Goal: Check status: Check status

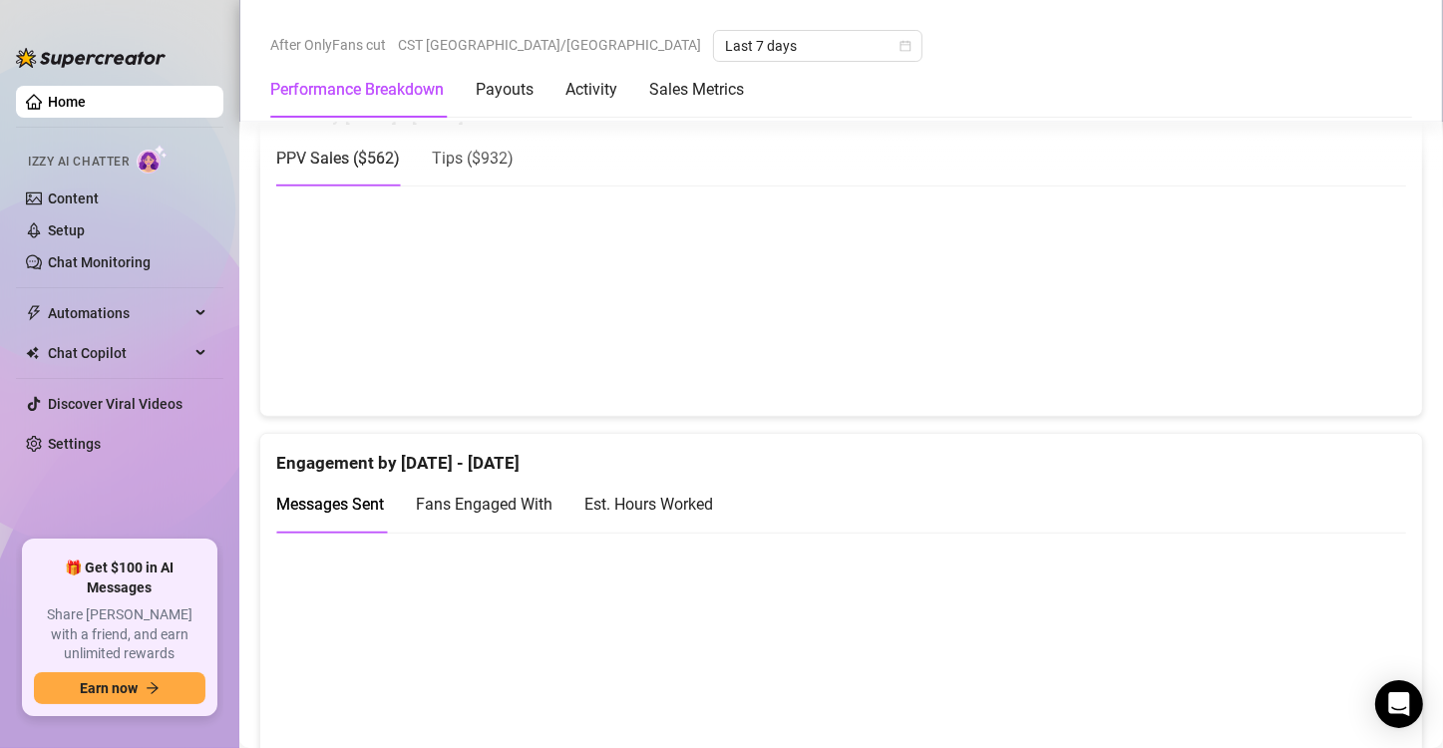
scroll to position [1169, 0]
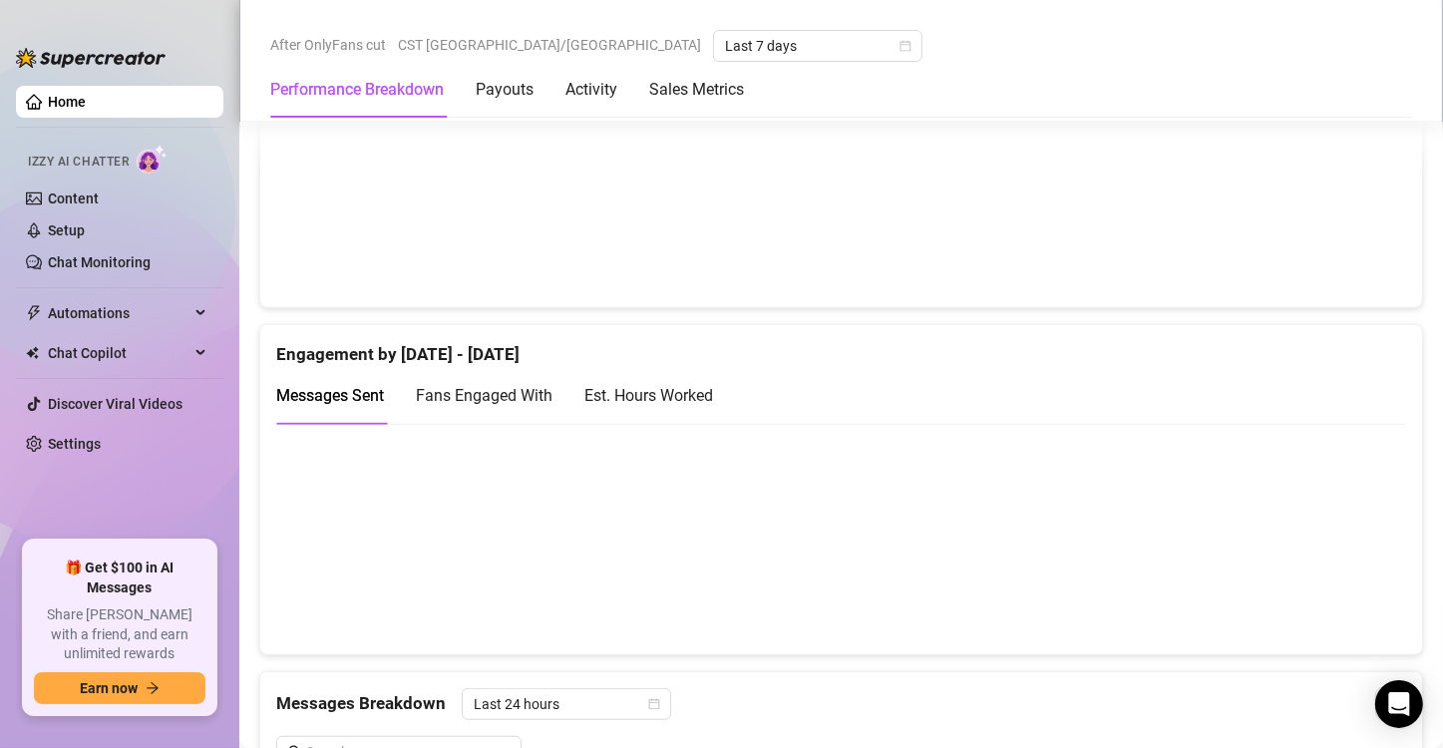
click at [646, 397] on div "Est. Hours Worked" at bounding box center [648, 395] width 129 height 25
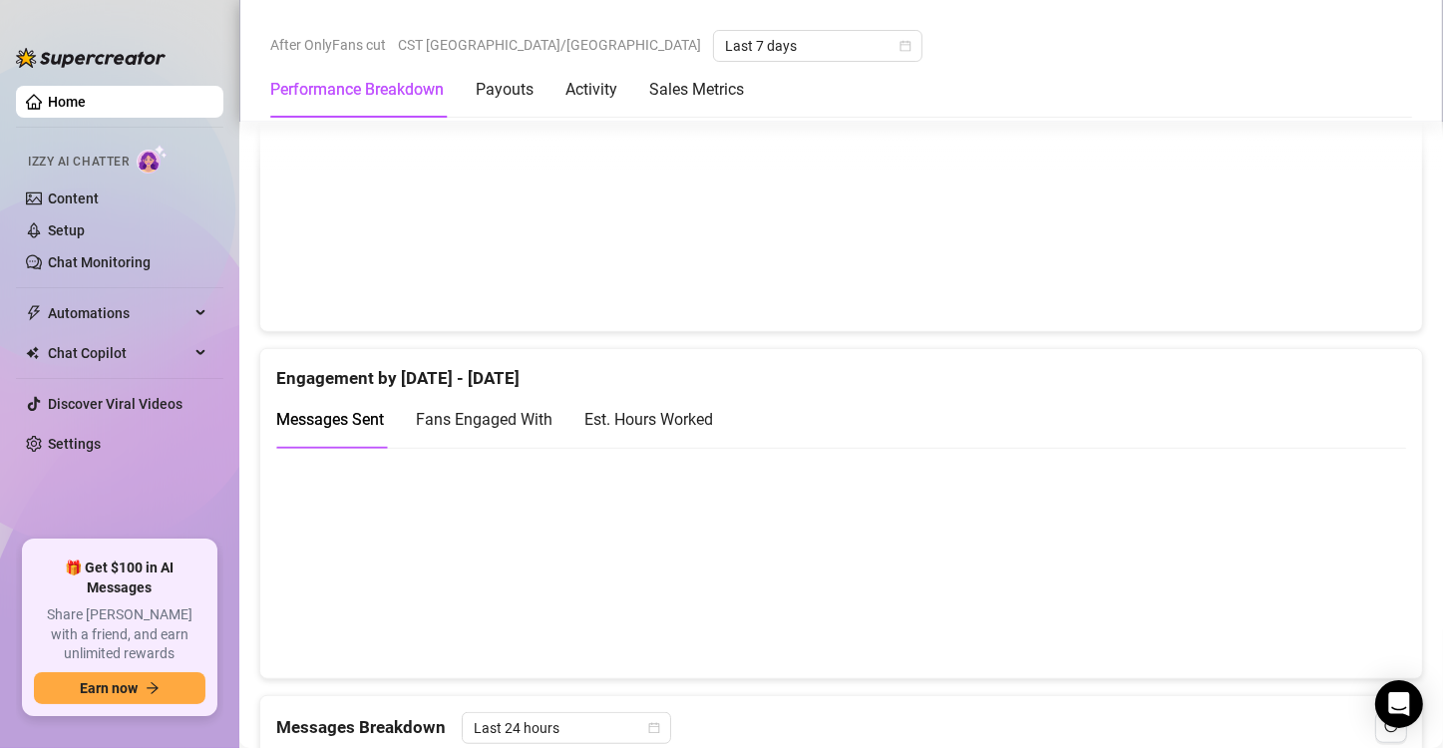
scroll to position [1147, 0]
click at [673, 419] on div "Est. Hours Worked" at bounding box center [648, 417] width 129 height 25
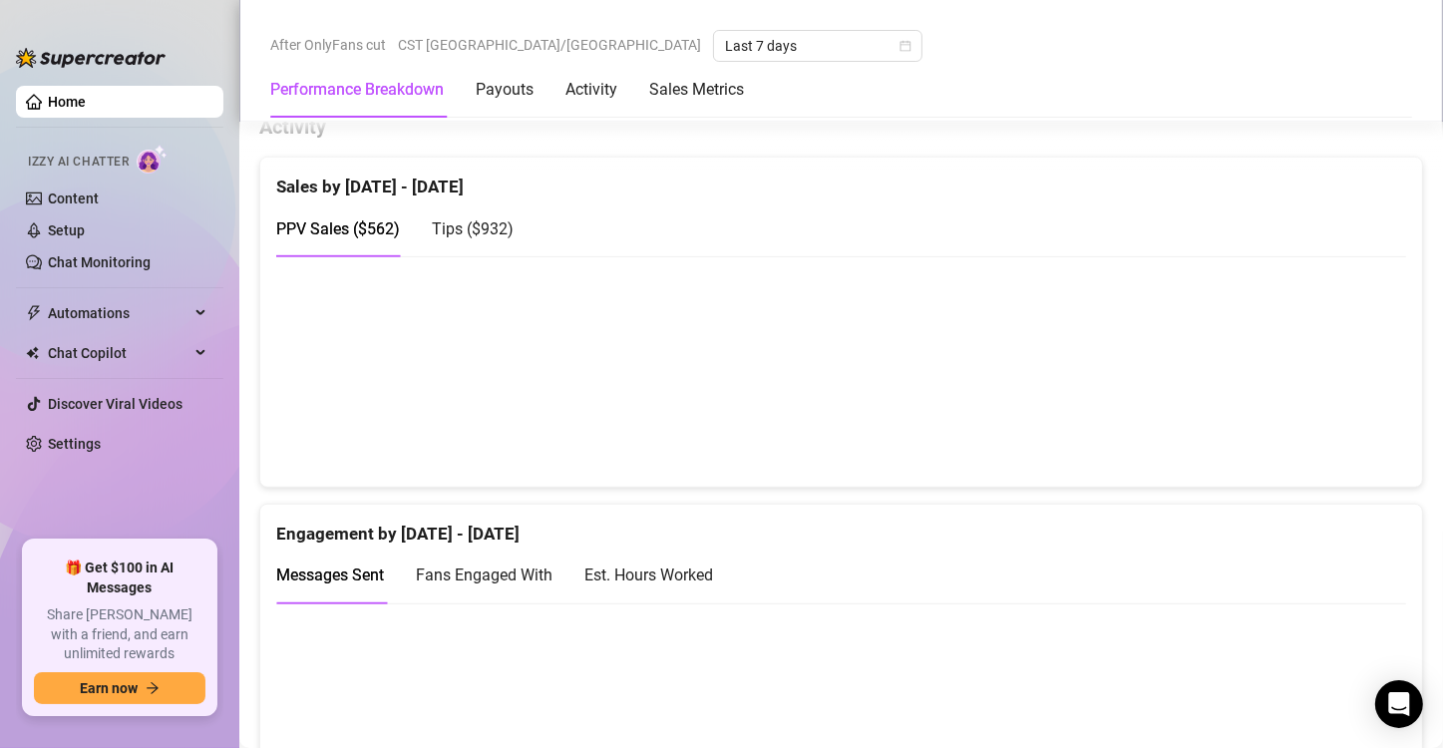
scroll to position [1017, 0]
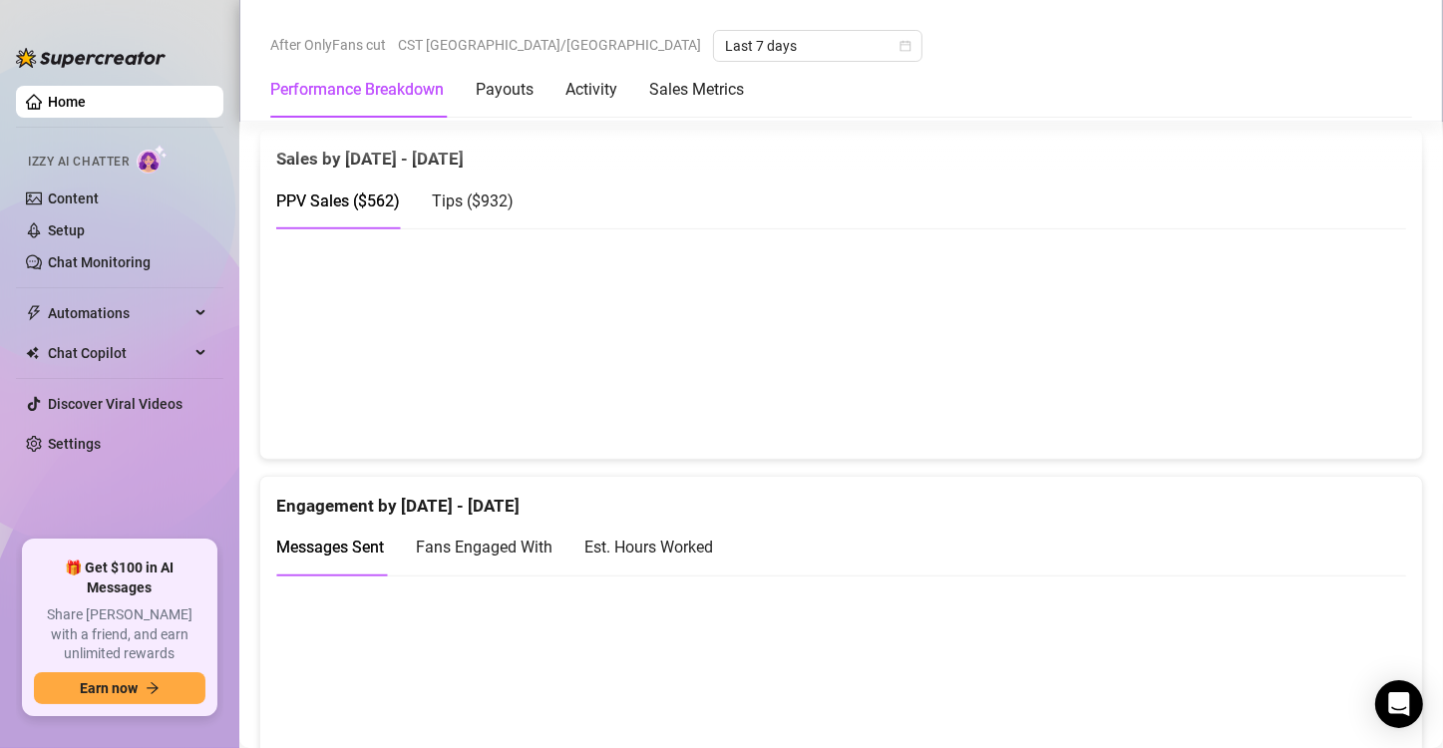
click at [675, 558] on div "Est. Hours Worked" at bounding box center [648, 547] width 129 height 57
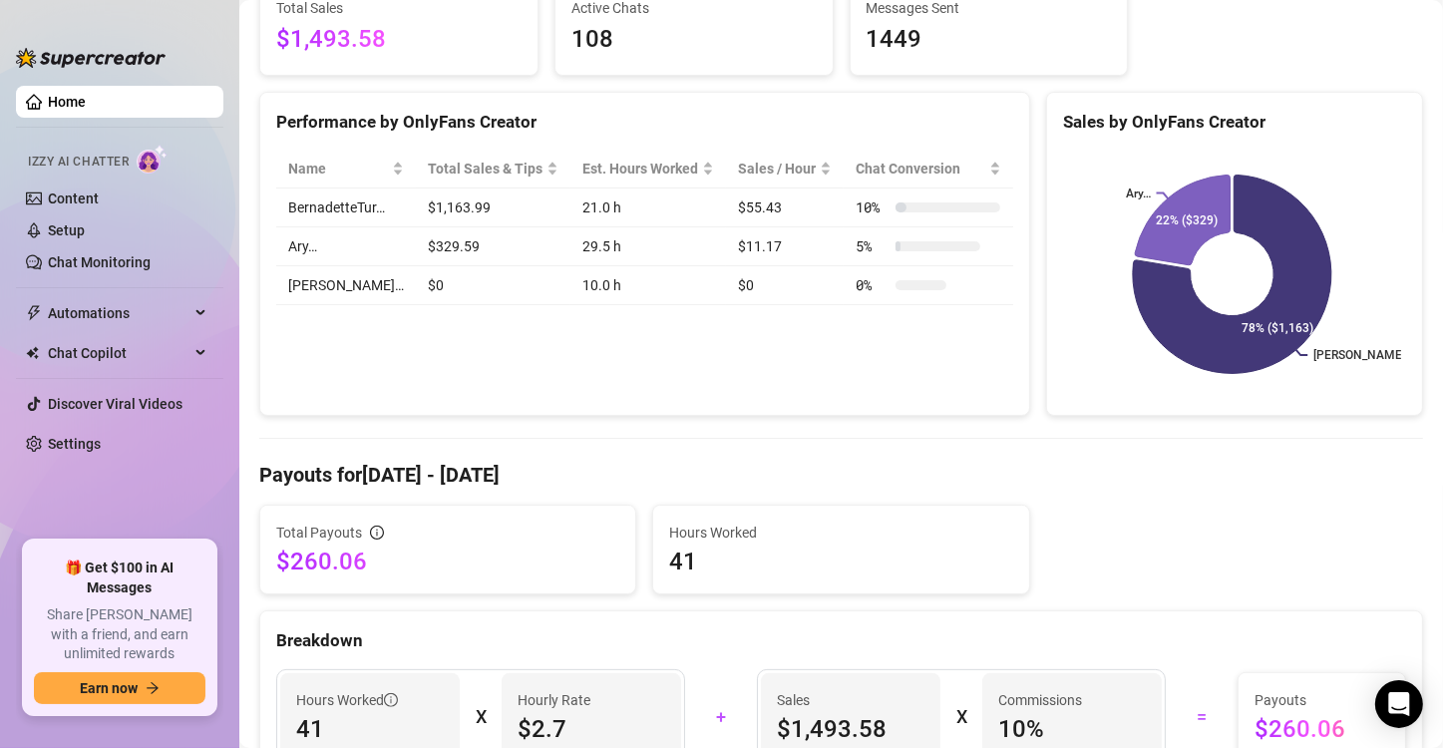
scroll to position [0, 0]
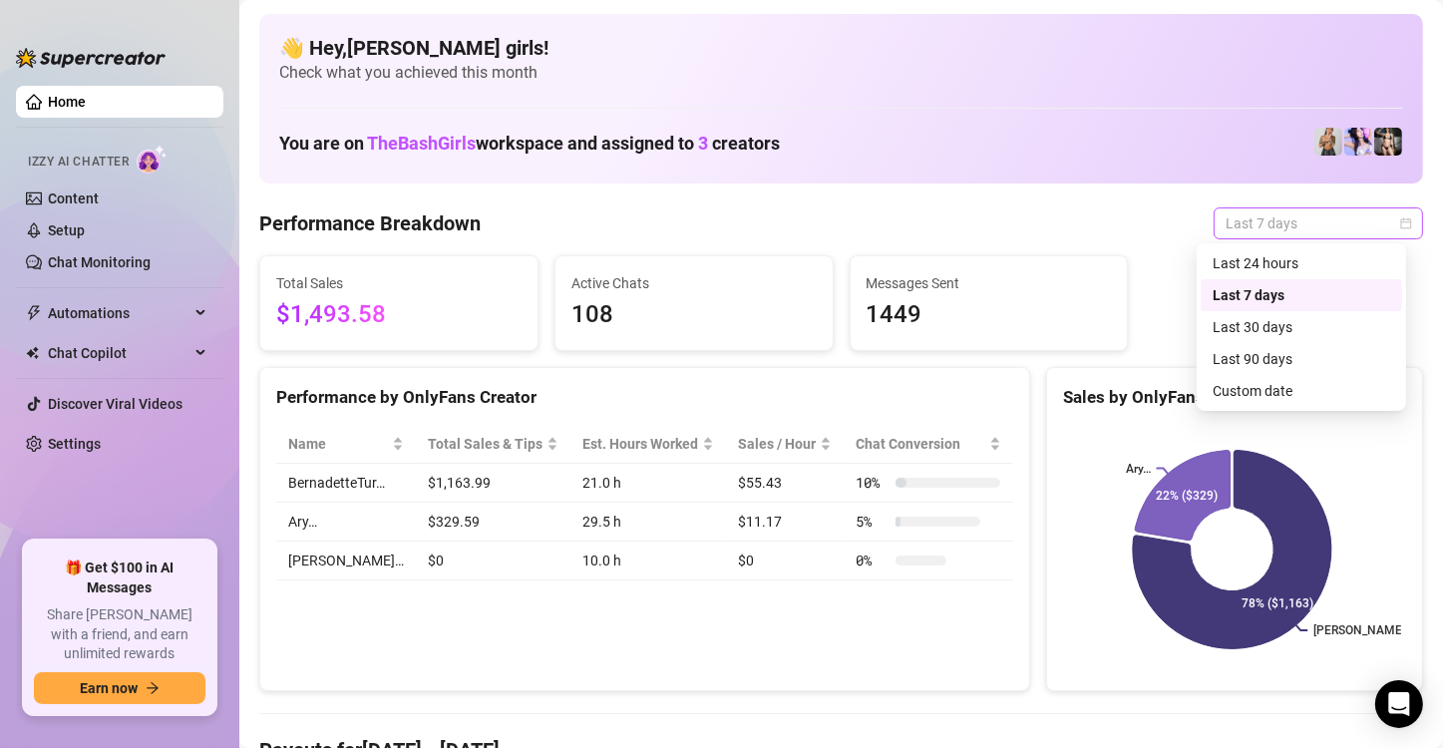
click at [1354, 223] on span "Last 7 days" at bounding box center [1317, 223] width 185 height 30
click at [1261, 392] on div "Custom date" at bounding box center [1300, 391] width 177 height 22
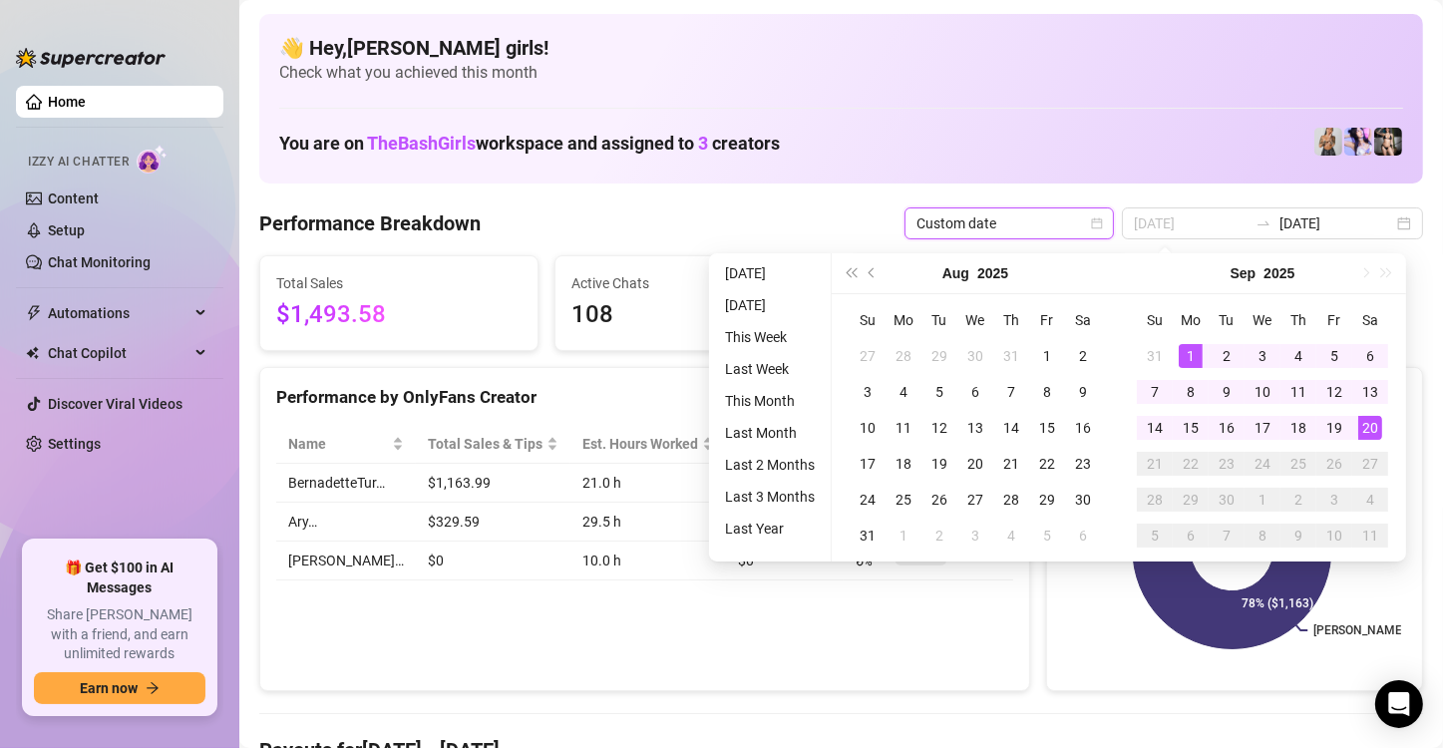
type input "2025-09-01"
click at [1191, 360] on div "1" at bounding box center [1191, 356] width 24 height 24
type input "2025-09-20"
click at [1375, 435] on div "20" at bounding box center [1370, 428] width 24 height 24
type input "2025-09-01"
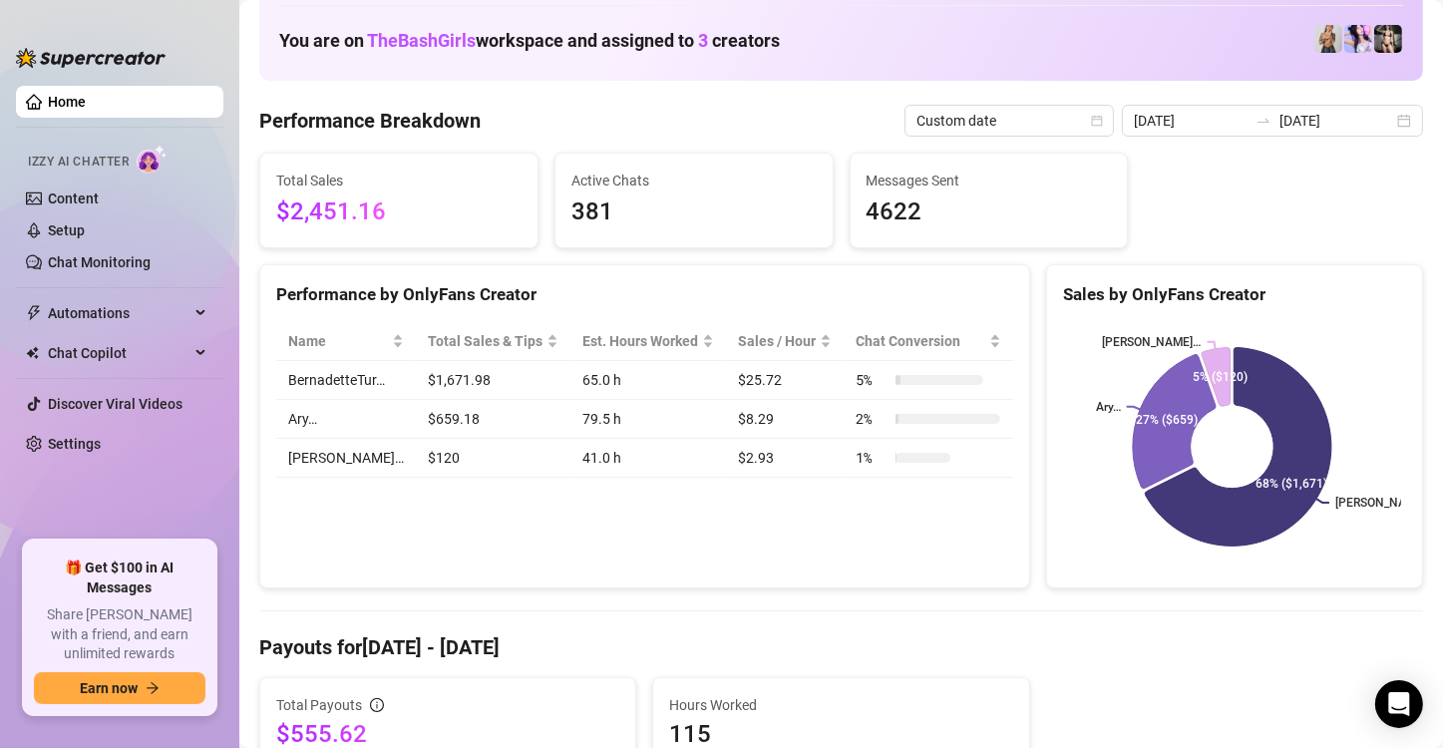
scroll to position [102, 0]
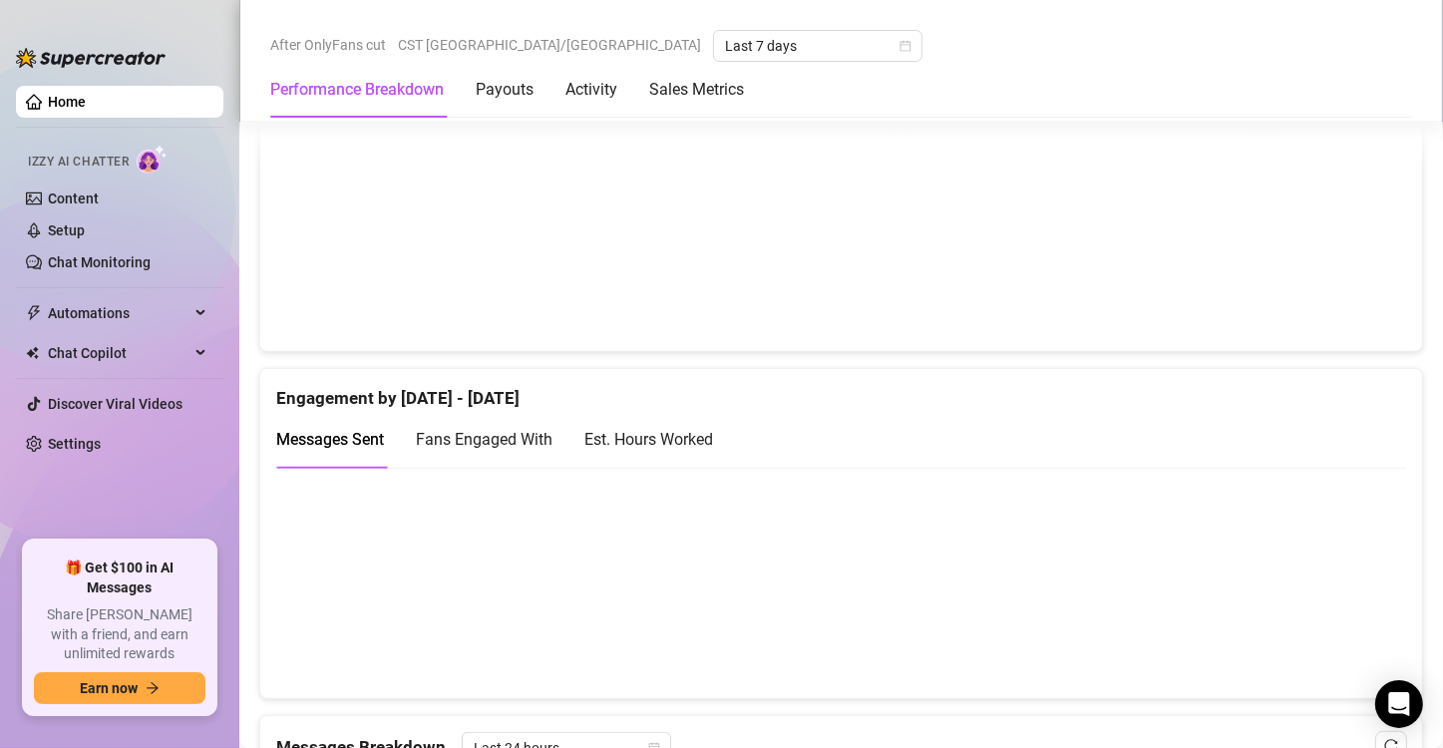
scroll to position [1126, 0]
click at [677, 427] on div "Est. Hours Worked" at bounding box center [648, 438] width 129 height 25
